Goal: Task Accomplishment & Management: Complete application form

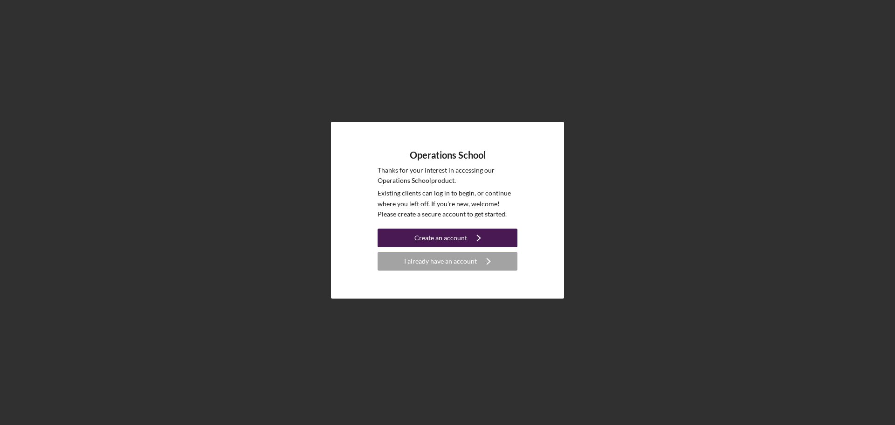
click at [432, 234] on div "Create an account" at bounding box center [441, 238] width 53 height 19
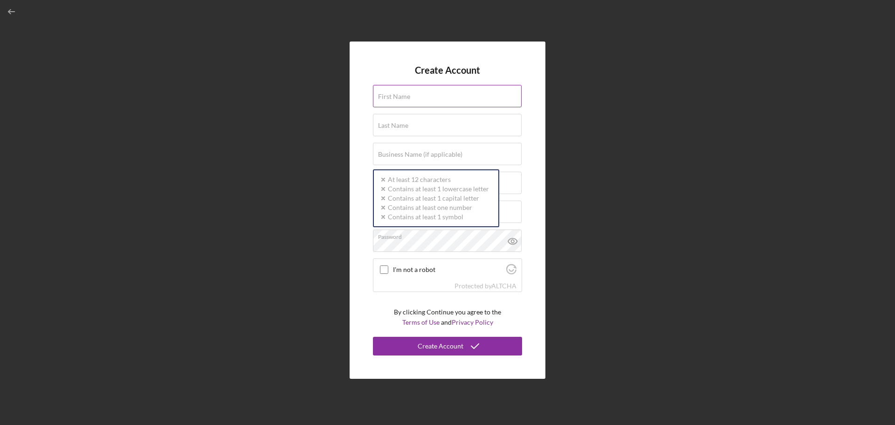
click at [393, 91] on div "First Name" at bounding box center [447, 96] width 149 height 23
type input "Walter"
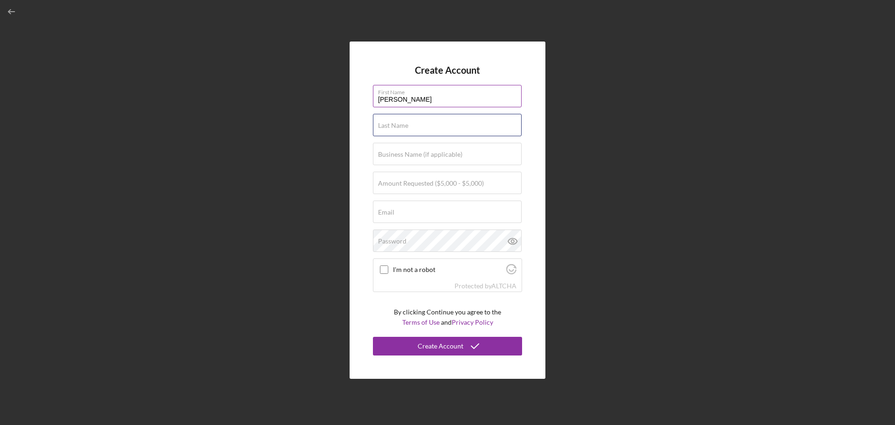
type input "Davis"
type input "Elevation Mortgage Group, Inc."
type input "walterdavis@emg.homes"
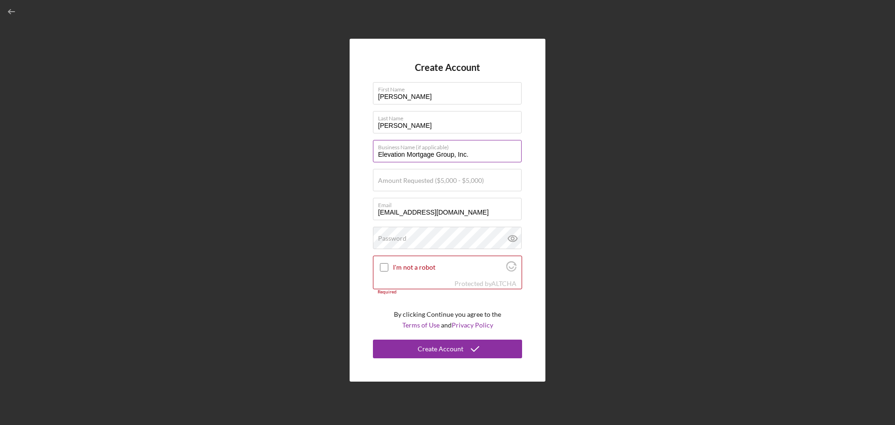
click at [477, 155] on input "Elevation Mortgage Group, Inc." at bounding box center [447, 151] width 149 height 22
drag, startPoint x: 477, startPoint y: 155, endPoint x: 330, endPoint y: 173, distance: 148.4
click at [330, 173] on div "Create Account First Name Walter Last Name Davis Business Name (if applicable) …" at bounding box center [448, 210] width 886 height 420
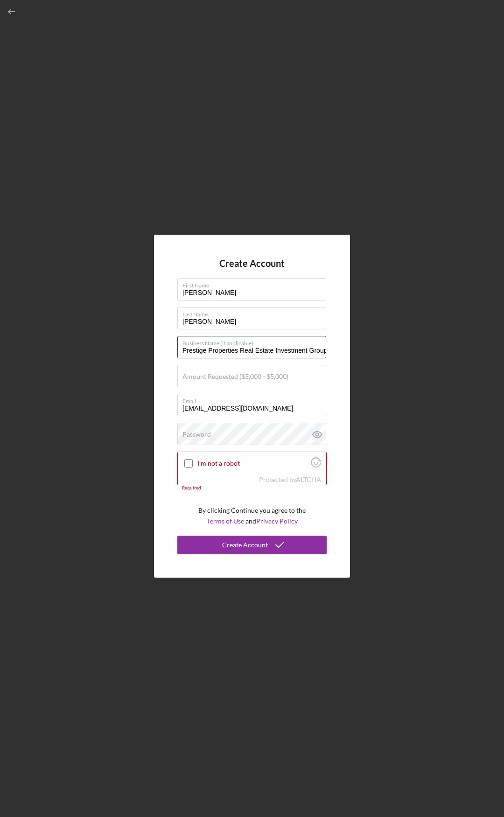
scroll to position [0, 1]
drag, startPoint x: 303, startPoint y: 347, endPoint x: 380, endPoint y: 346, distance: 77.4
click at [380, 346] on div "Create Account First Name Walter Last Name Davis Business Name (if applicable) …" at bounding box center [252, 406] width 494 height 812
type input "Prestige Properties Real Estate Investment Group LLC"
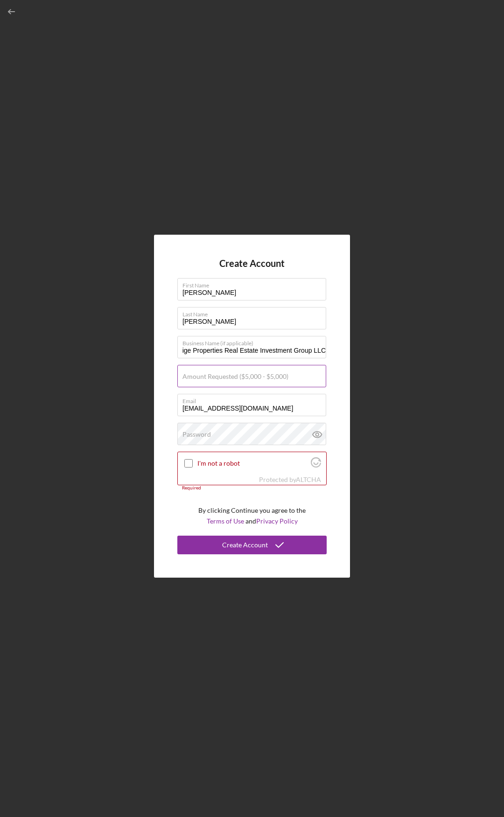
click at [207, 380] on label "Amount Requested ($5,000 - $5,000)" at bounding box center [235, 376] width 106 height 7
click at [207, 380] on input "Amount Requested ($5,000 - $5,000)" at bounding box center [251, 376] width 149 height 22
type input "$5,000"
click at [274, 410] on input "walterdavis@emg.homes" at bounding box center [251, 405] width 149 height 22
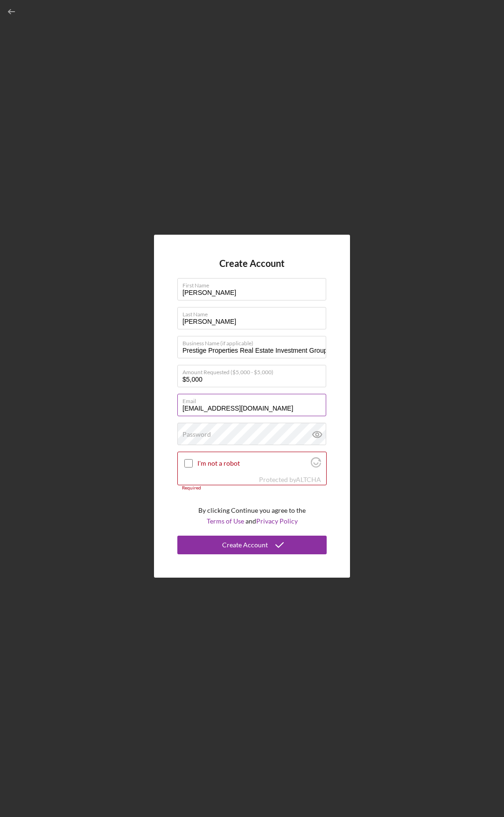
type input "walterdavisiv@gmail.com"
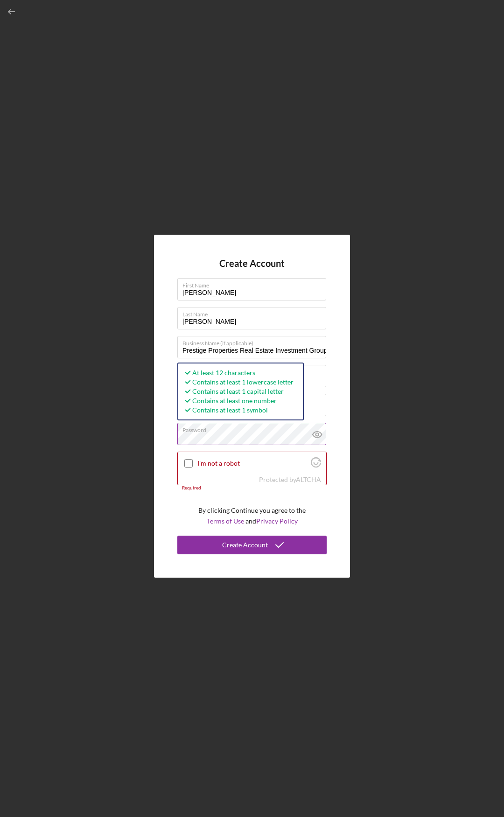
click at [316, 424] on icon at bounding box center [316, 434] width 3 height 3
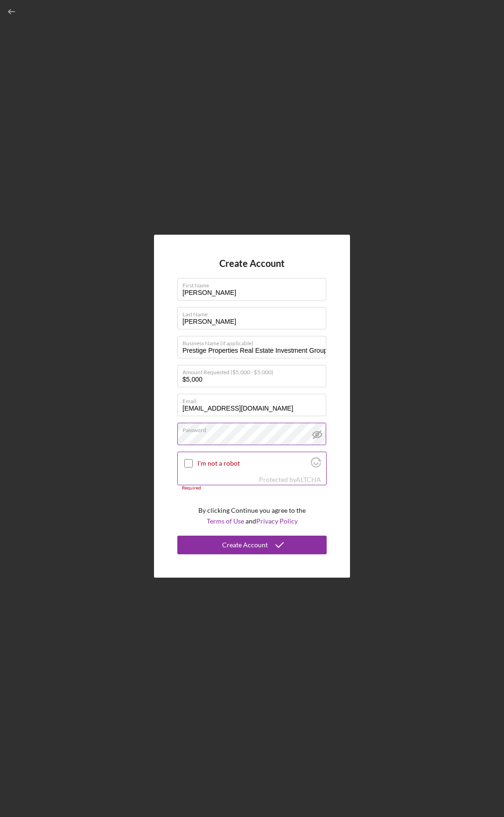
click at [188, 424] on input "I'm not a robot" at bounding box center [188, 463] width 8 height 8
checkbox input "true"
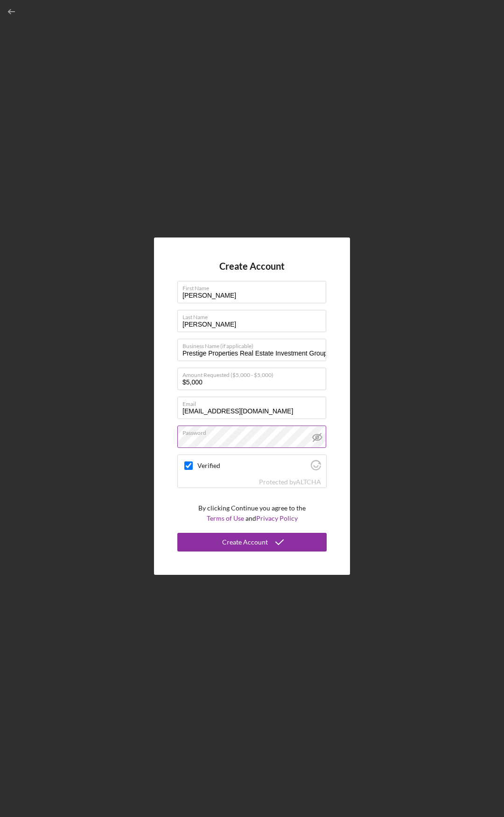
click at [167, 424] on div "Create Account First Name Walter Last Name Davis Business Name (if applicable) …" at bounding box center [252, 406] width 196 height 338
click at [252, 424] on div "Create Account" at bounding box center [245, 542] width 46 height 19
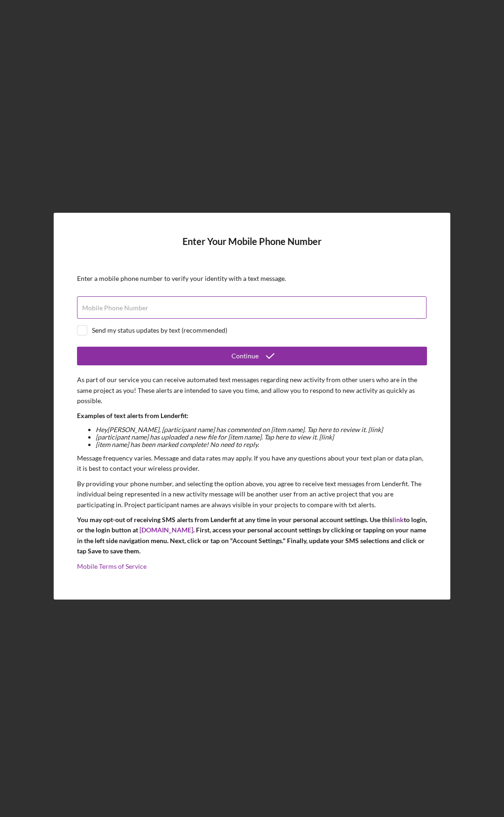
click at [121, 304] on label "Mobile Phone Number" at bounding box center [115, 307] width 66 height 7
click at [121, 304] on input "Mobile Phone Number" at bounding box center [251, 307] width 349 height 22
type input "(248) 703-6752"
click at [83, 329] on input "checkbox" at bounding box center [81, 330] width 9 height 9
checkbox input "true"
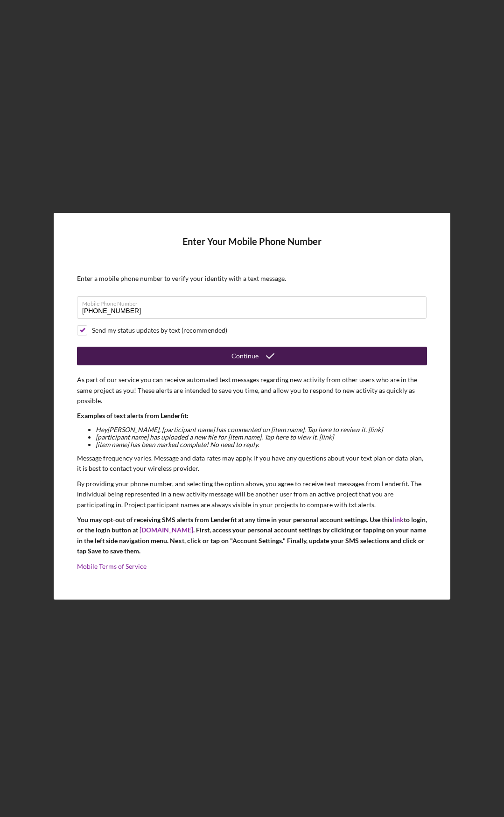
click at [193, 353] on button "Continue" at bounding box center [252, 355] width 350 height 19
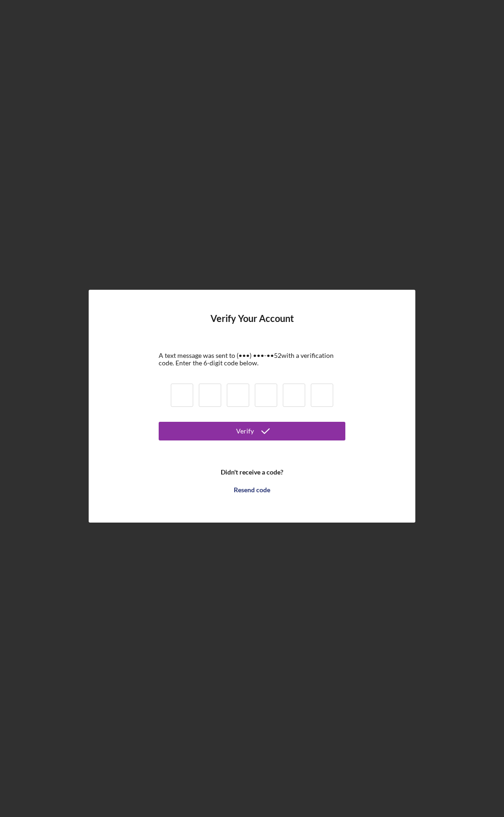
click at [182, 394] on input at bounding box center [182, 394] width 22 height 23
type input "0"
type input "8"
type input "5"
type input "6"
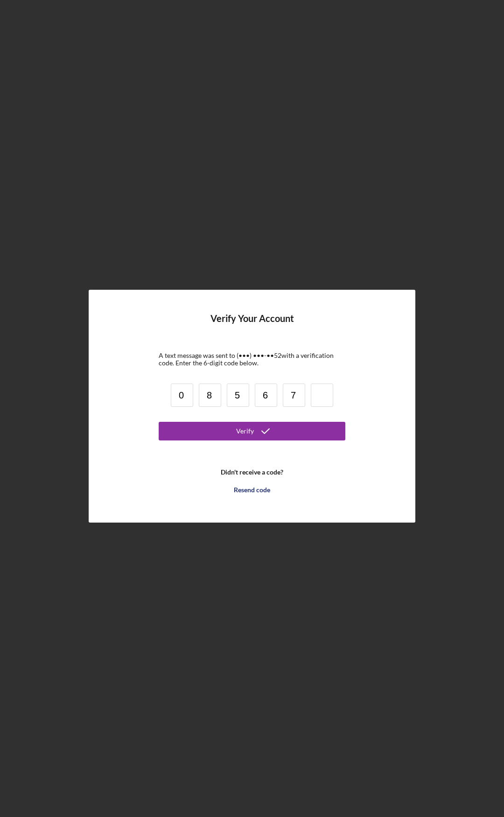
type input "7"
type input "0"
click at [230, 424] on button "Verify" at bounding box center [252, 431] width 187 height 19
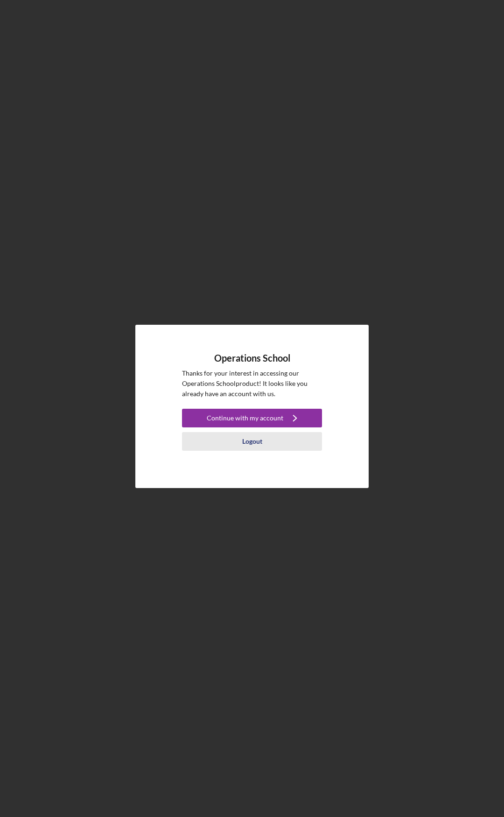
click at [253, 442] on div "Logout" at bounding box center [252, 441] width 20 height 19
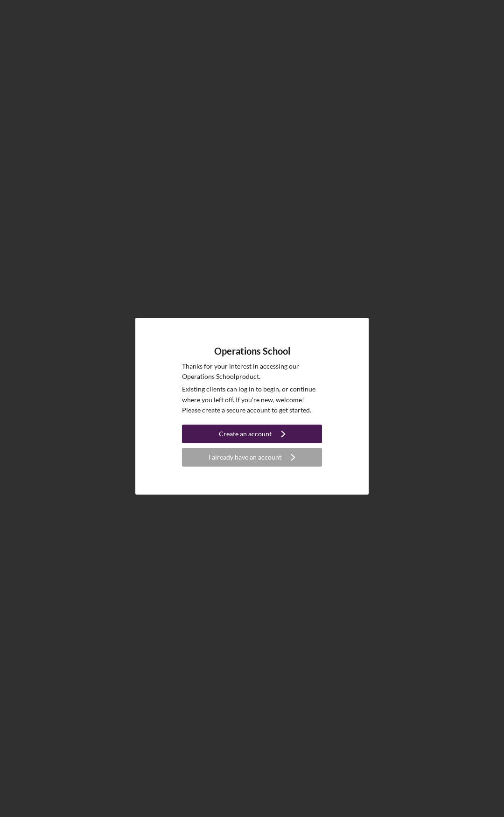
click at [296, 432] on button "Create an account Icon/Navigate" at bounding box center [252, 433] width 140 height 19
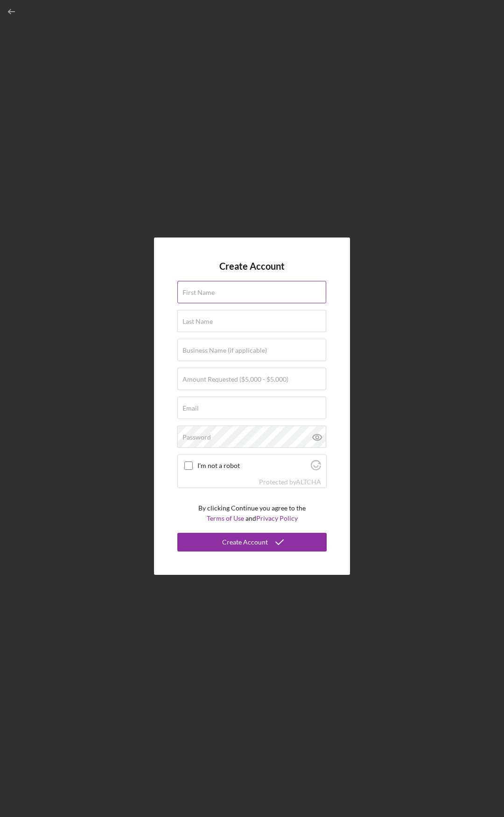
click at [222, 292] on div "First Name" at bounding box center [251, 292] width 149 height 23
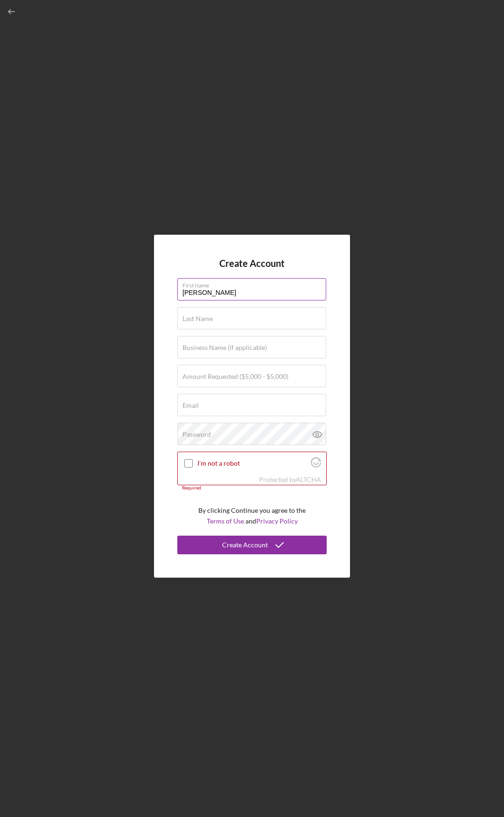
type input "[PERSON_NAME]"
type input "Short"
type input "Prestige Properties Real Estate Investment Group LLC"
drag, startPoint x: 277, startPoint y: 347, endPoint x: 409, endPoint y: 354, distance: 132.2
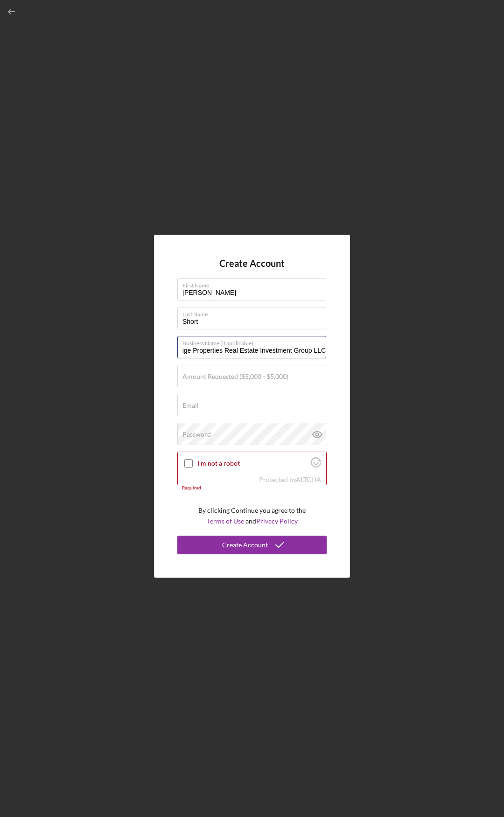
click at [409, 354] on div "Create Account First Name [PERSON_NAME] Last Name Short Business Name (if appli…" at bounding box center [252, 406] width 494 height 812
click at [206, 378] on label "Amount Requested ($5,000 - $5,000)" at bounding box center [235, 376] width 106 height 7
click at [206, 378] on input "Amount Requested ($5,000 - $5,000)" at bounding box center [251, 376] width 149 height 22
type input "$5,000"
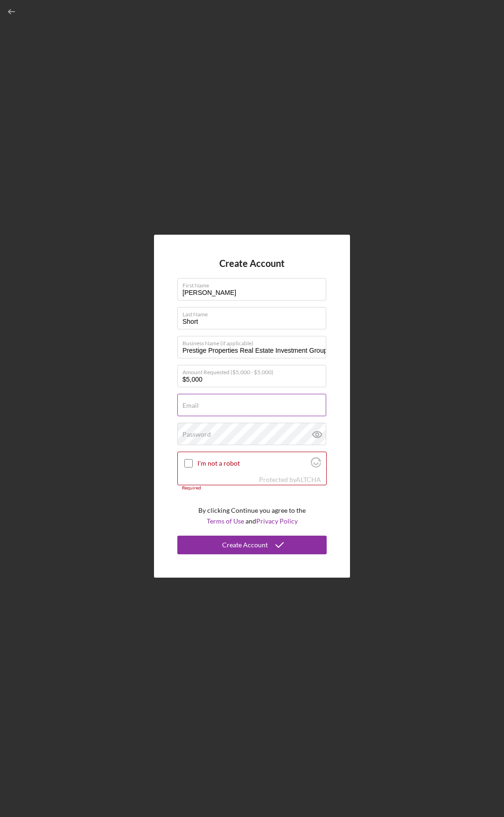
click at [213, 404] on div "Email Required" at bounding box center [251, 405] width 149 height 23
type input "[EMAIL_ADDRESS][DOMAIN_NAME]"
click at [232, 429] on div "Password" at bounding box center [251, 434] width 149 height 23
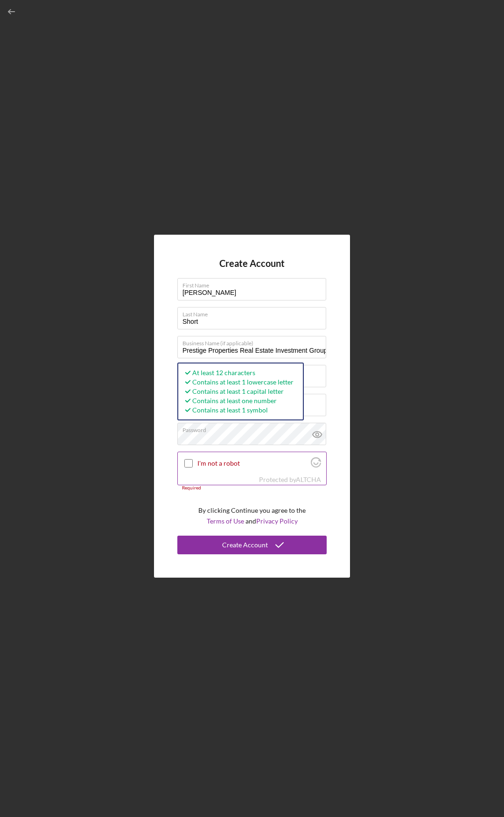
click at [189, 466] on input "I'm not a robot" at bounding box center [188, 463] width 8 height 8
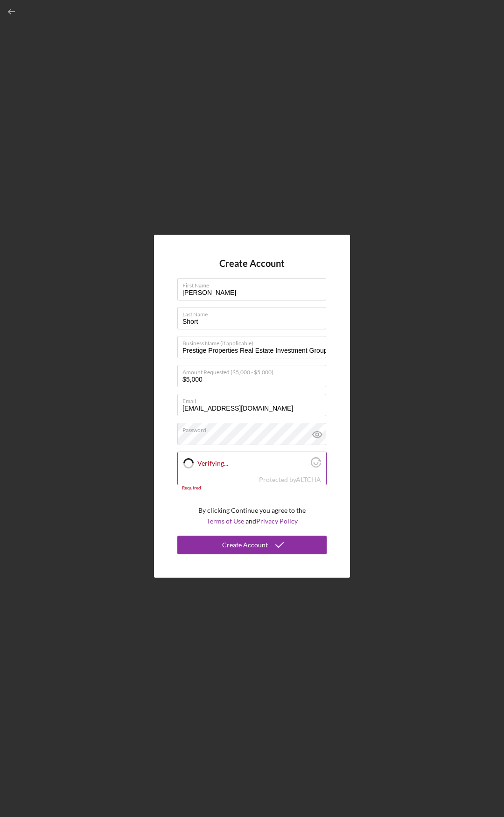
checkbox input "true"
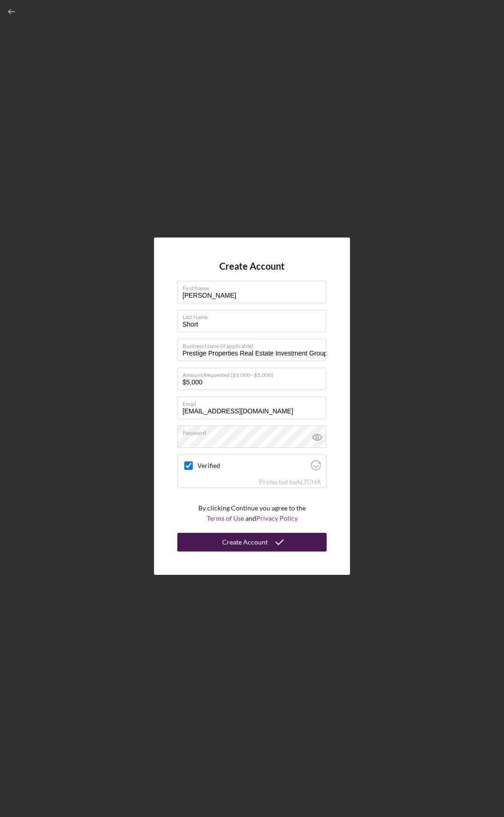
click at [243, 540] on div "Create Account" at bounding box center [245, 542] width 46 height 19
